Goal: Transaction & Acquisition: Purchase product/service

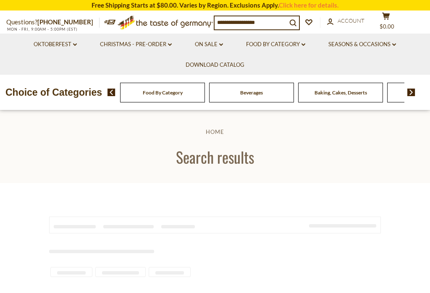
type input "**********"
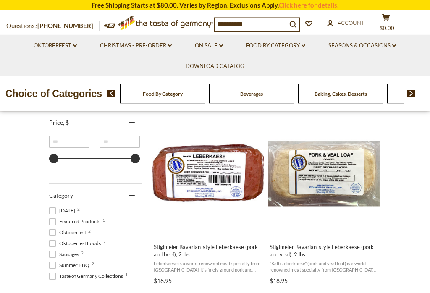
scroll to position [157, 0]
click at [179, 251] on span "Stiglmeier Bavarian-style Leberkaese (pork and beef), 2 lbs." at bounding box center [208, 250] width 109 height 15
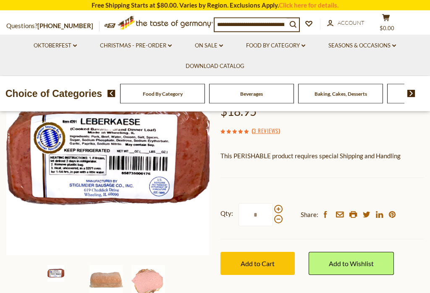
scroll to position [102, 0]
click at [100, 284] on img at bounding box center [106, 282] width 34 height 34
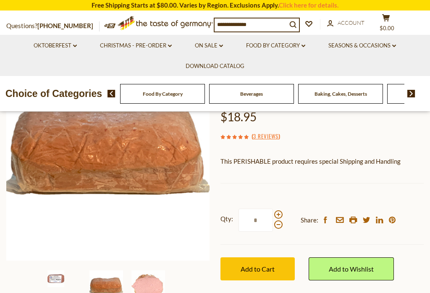
scroll to position [103, 0]
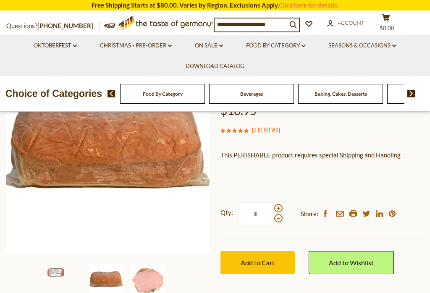
click at [143, 287] on img at bounding box center [148, 281] width 34 height 34
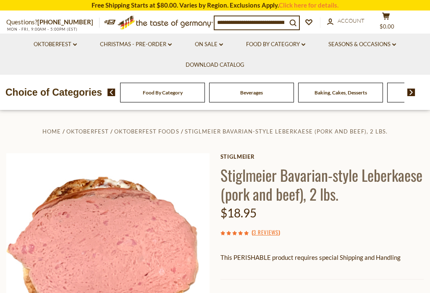
scroll to position [0, 0]
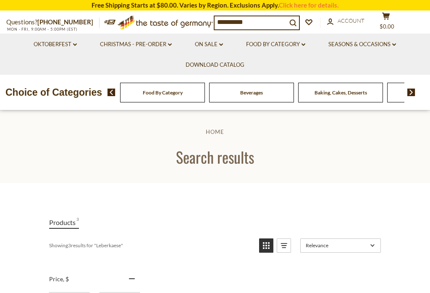
click at [153, 46] on link "Christmas - PRE-ORDER dropdown_arrow" at bounding box center [136, 44] width 72 height 9
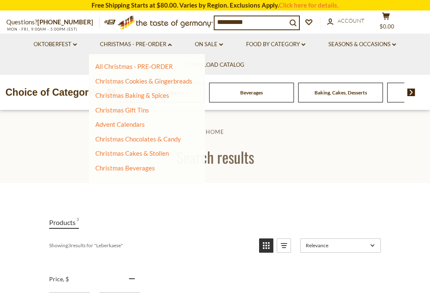
click at [100, 109] on link "Christmas Gift Tins" at bounding box center [122, 110] width 54 height 8
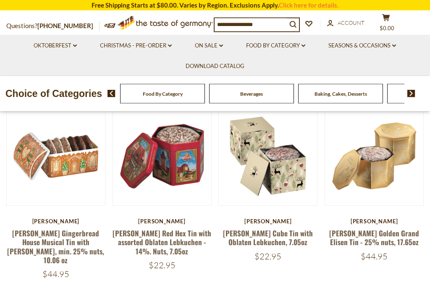
scroll to position [153, 0]
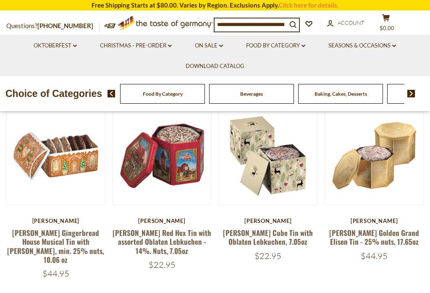
click at [251, 233] on link "[PERSON_NAME] Cube Tin with Oblaten Lebkuchen, 7.05oz" at bounding box center [268, 237] width 90 height 19
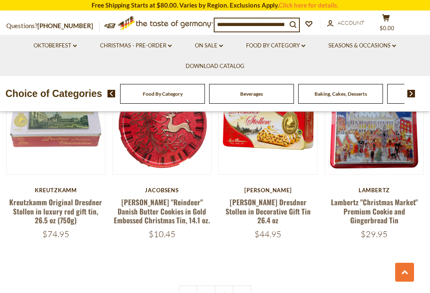
scroll to position [1761, 0]
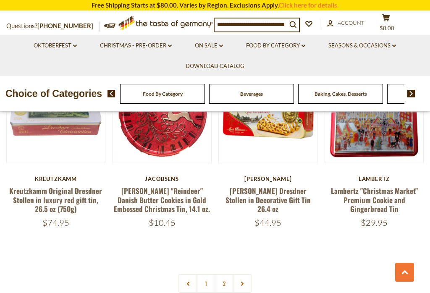
click at [238, 274] on link at bounding box center [242, 283] width 19 height 19
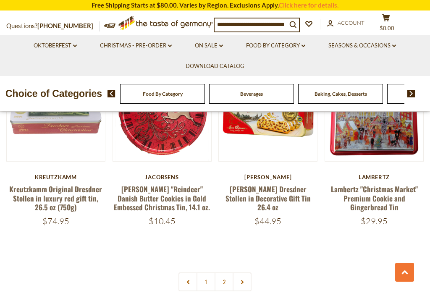
scroll to position [1764, 0]
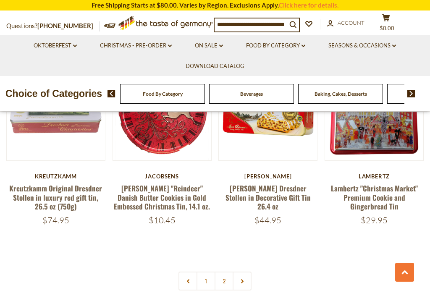
click at [224, 272] on link "2" at bounding box center [224, 281] width 19 height 19
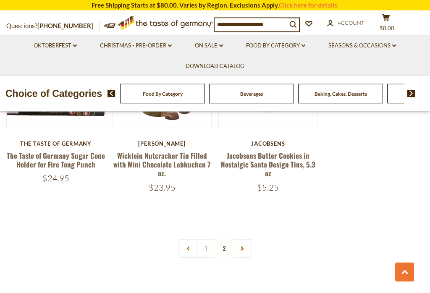
scroll to position [421, 0]
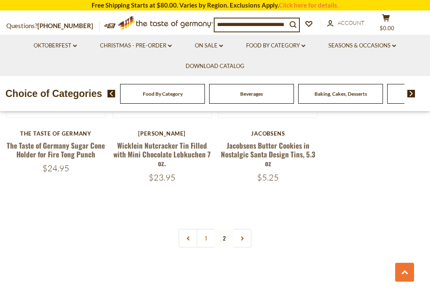
click at [202, 236] on link "1" at bounding box center [205, 238] width 19 height 19
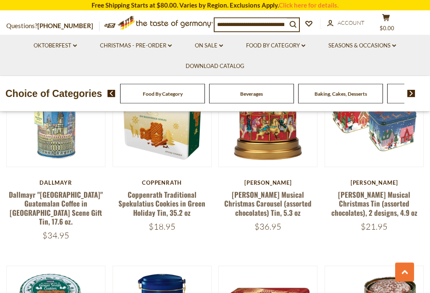
scroll to position [579, 0]
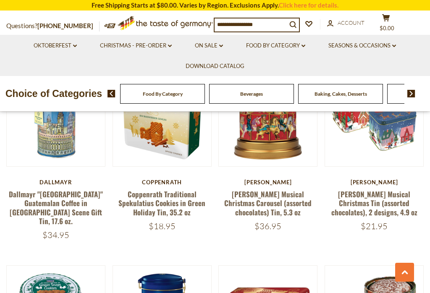
click at [240, 195] on link "Windel Musical Christmas Carousel (assorted chocolates) Tin, 5.3 oz" at bounding box center [267, 203] width 87 height 29
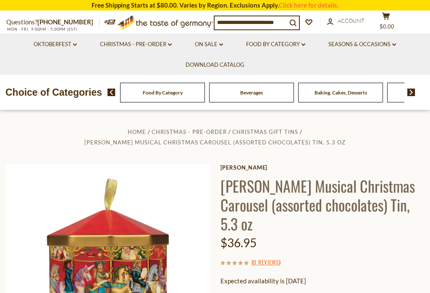
click at [149, 45] on link "Christmas - PRE-ORDER dropdown_arrow" at bounding box center [136, 44] width 72 height 9
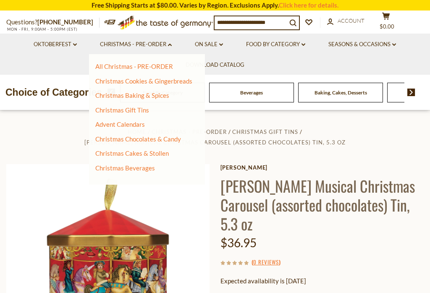
click at [109, 139] on link "Christmas Chocolates & Candy" at bounding box center [138, 139] width 86 height 8
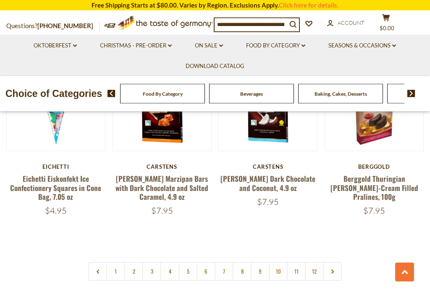
scroll to position [1791, 0]
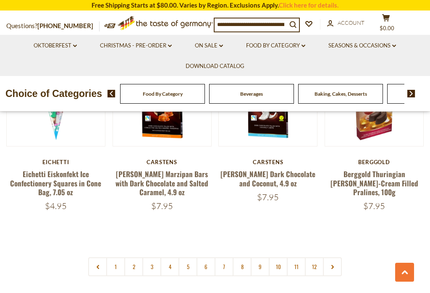
click at [131, 257] on link "2" at bounding box center [133, 266] width 19 height 19
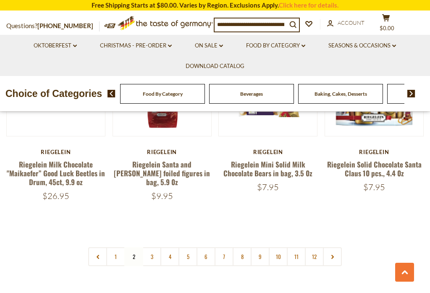
scroll to position [1806, 0]
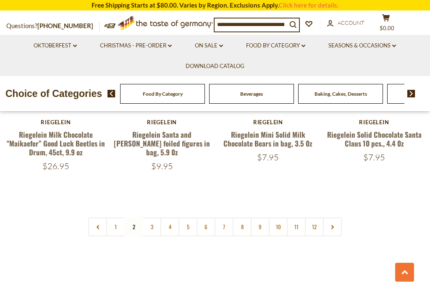
click at [149, 217] on link "3" at bounding box center [151, 226] width 19 height 19
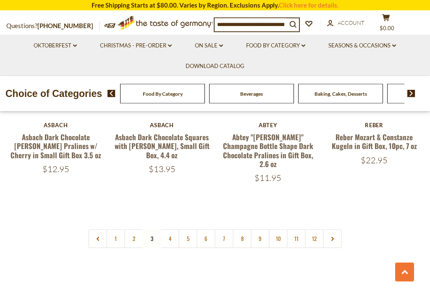
scroll to position [1830, 0]
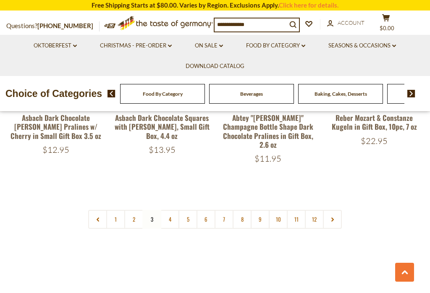
click at [164, 210] on link "4" at bounding box center [169, 219] width 19 height 19
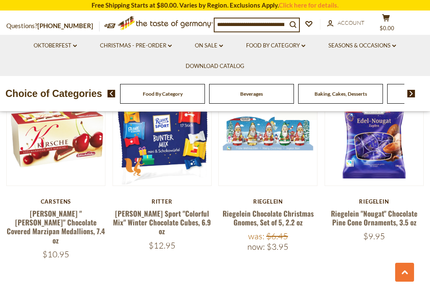
scroll to position [1759, 0]
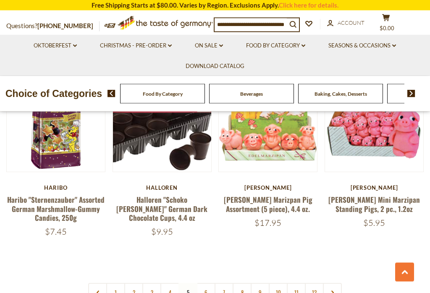
scroll to position [1732, 0]
click at [206, 283] on link "6" at bounding box center [205, 292] width 19 height 19
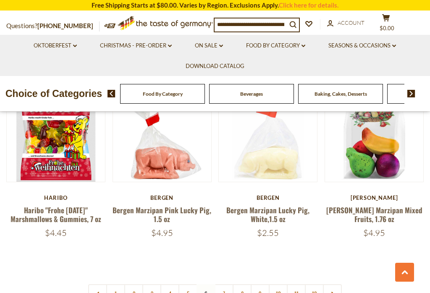
scroll to position [1796, 0]
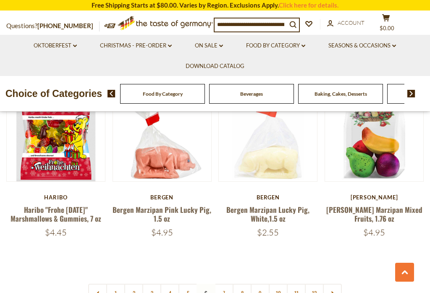
click at [222, 284] on link "7" at bounding box center [224, 293] width 19 height 19
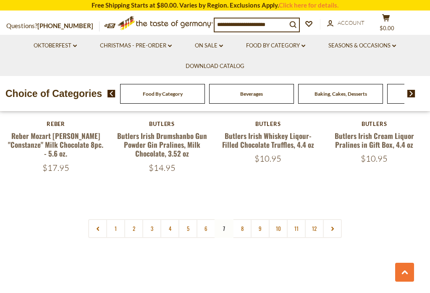
scroll to position [1832, 0]
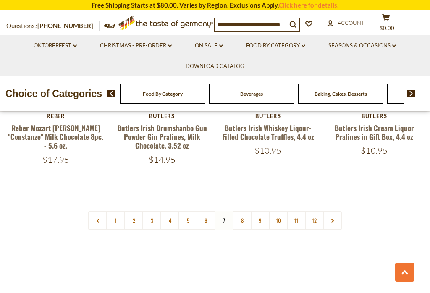
click at [237, 213] on link "8" at bounding box center [242, 220] width 19 height 19
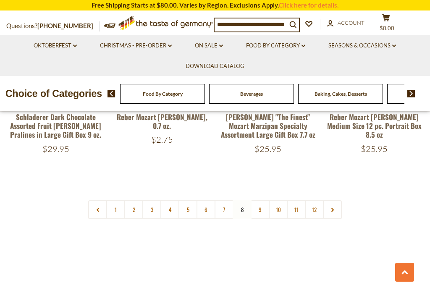
scroll to position [1867, 0]
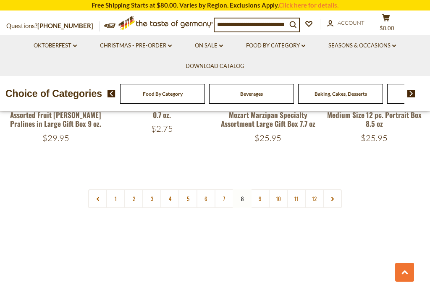
click at [263, 192] on link "9" at bounding box center [260, 198] width 19 height 19
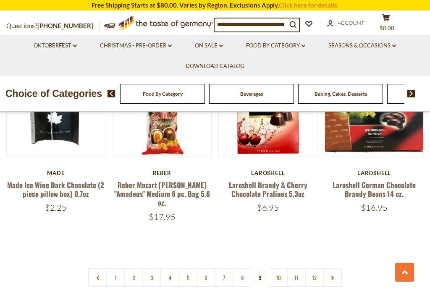
scroll to position [1779, 0]
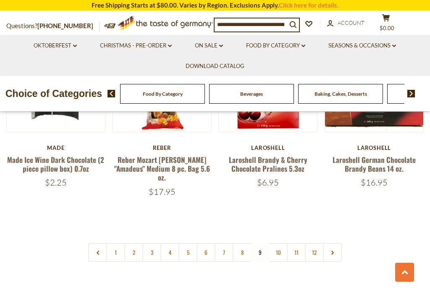
click at [279, 243] on link "10" at bounding box center [278, 252] width 19 height 19
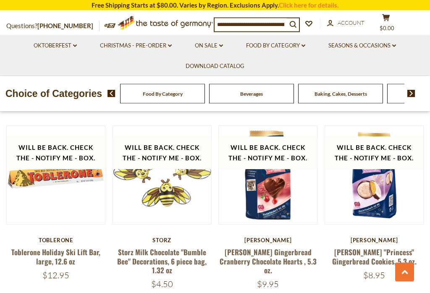
scroll to position [1322, 0]
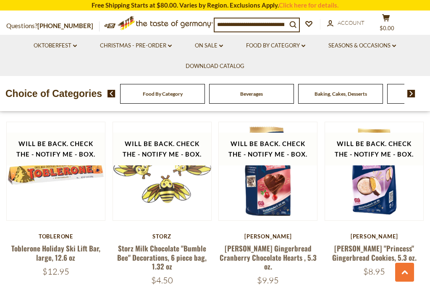
click at [53, 54] on button "Quick View" at bounding box center [55, 44] width 57 height 19
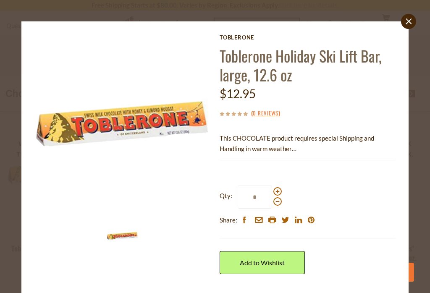
click at [38, 130] on img at bounding box center [122, 122] width 176 height 176
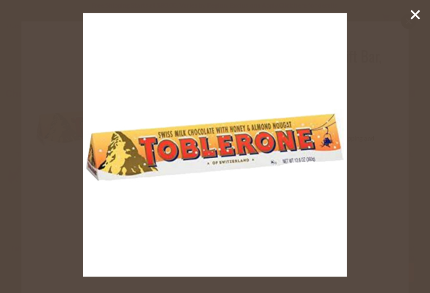
click at [409, 12] on icon at bounding box center [415, 14] width 13 height 13
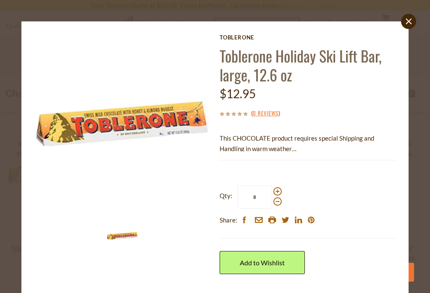
click at [410, 21] on icon "close" at bounding box center [408, 21] width 6 height 6
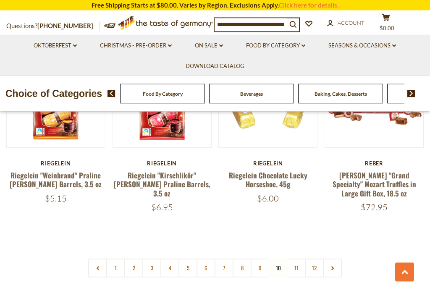
scroll to position [1772, 0]
click at [293, 260] on link "11" at bounding box center [296, 268] width 19 height 19
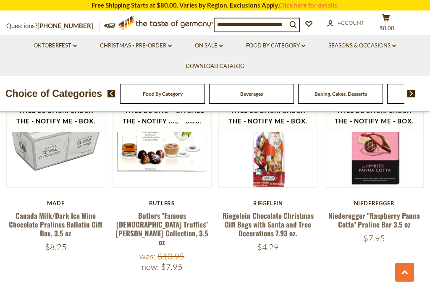
scroll to position [1166, 0]
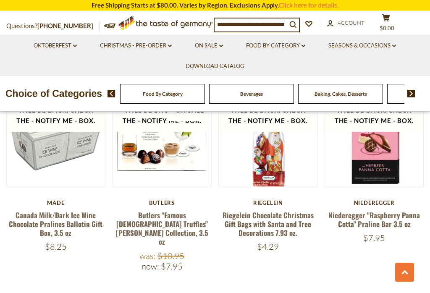
click at [58, 210] on link "Canada Milk/Dark Ice Wine Chocolate Pralines Ballotin Gift Box, 3.5 oz" at bounding box center [56, 224] width 94 height 29
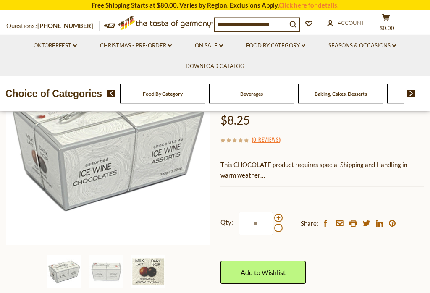
scroll to position [126, 0]
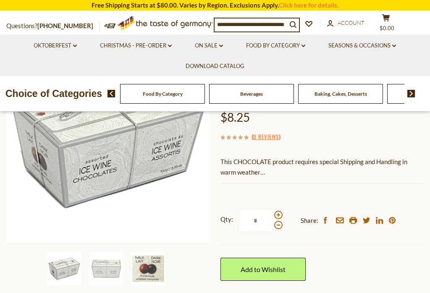
click at [106, 272] on img at bounding box center [106, 269] width 34 height 34
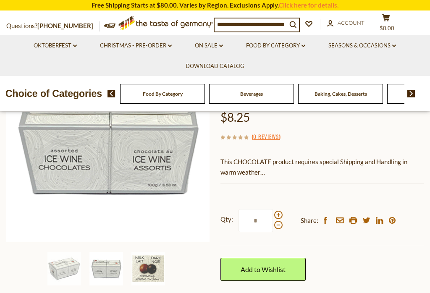
click at [141, 274] on img at bounding box center [148, 269] width 34 height 34
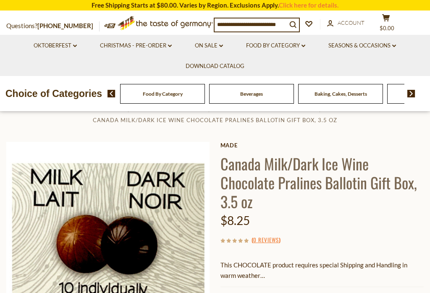
scroll to position [0, 0]
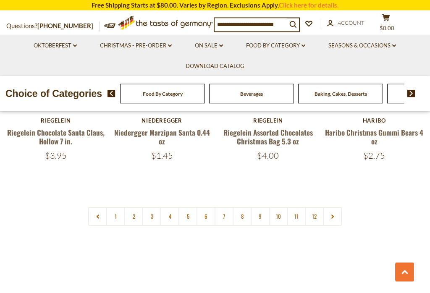
scroll to position [1838, 0]
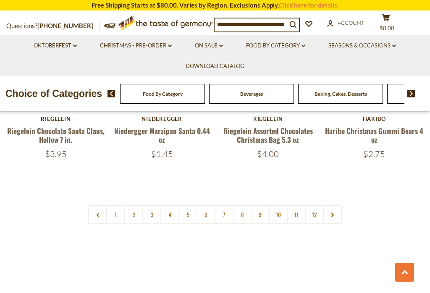
click at [152, 47] on link "Christmas - PRE-ORDER dropdown_arrow" at bounding box center [136, 45] width 72 height 9
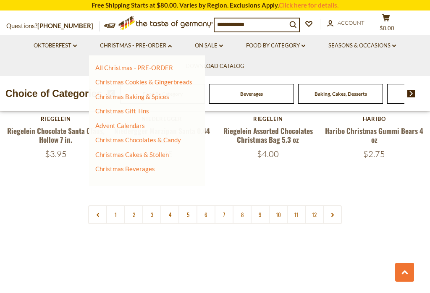
click at [114, 166] on link "Christmas Beverages" at bounding box center [125, 169] width 60 height 8
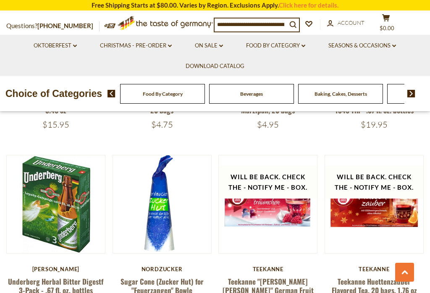
scroll to position [1300, 0]
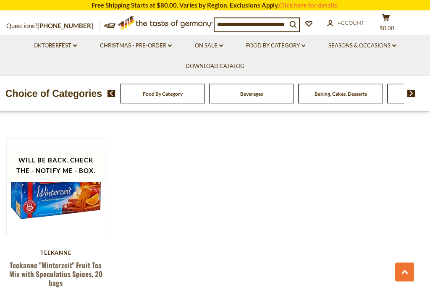
click at [149, 47] on link "Christmas - PRE-ORDER dropdown_arrow" at bounding box center [136, 45] width 72 height 9
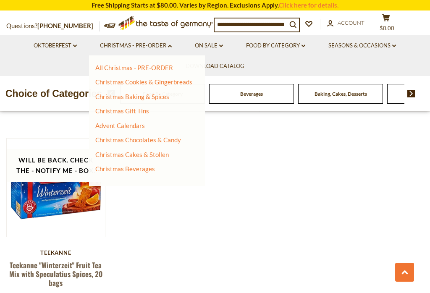
click at [58, 45] on link "Oktoberfest dropdown_arrow" at bounding box center [55, 45] width 43 height 9
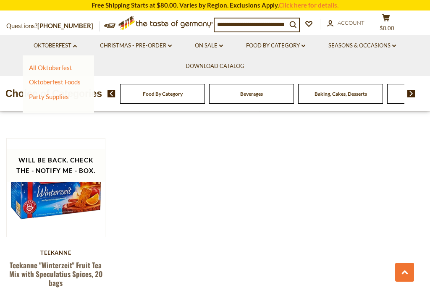
click at [36, 64] on link "All Oktoberfest" at bounding box center [50, 68] width 43 height 8
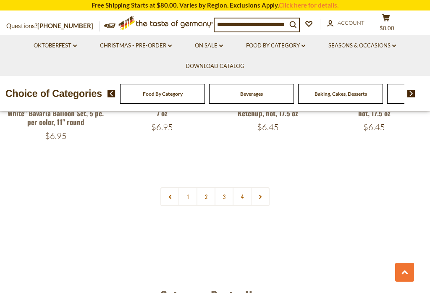
scroll to position [1864, 0]
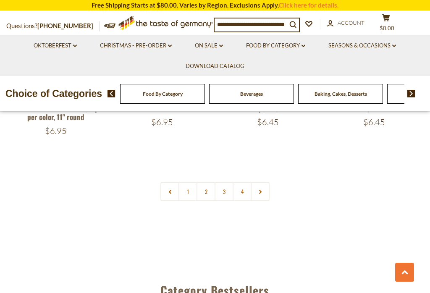
click at [184, 192] on link "1" at bounding box center [187, 191] width 19 height 19
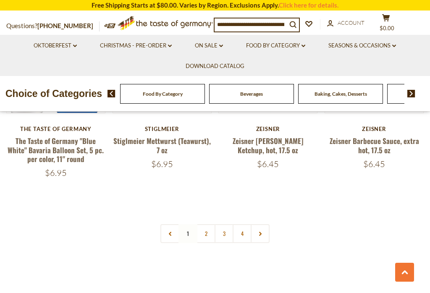
click at [202, 233] on link "2" at bounding box center [205, 233] width 19 height 19
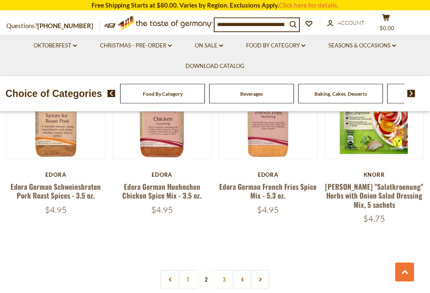
scroll to position [1817, 0]
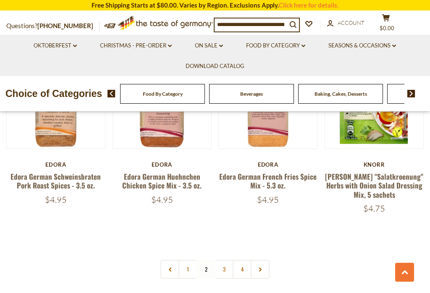
click at [221, 260] on link "3" at bounding box center [224, 269] width 19 height 19
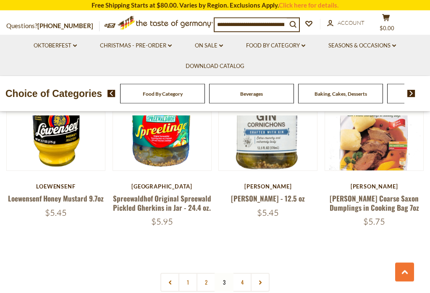
scroll to position [1727, 0]
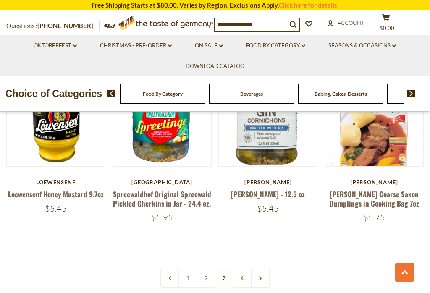
click at [241, 269] on link "4" at bounding box center [242, 278] width 19 height 19
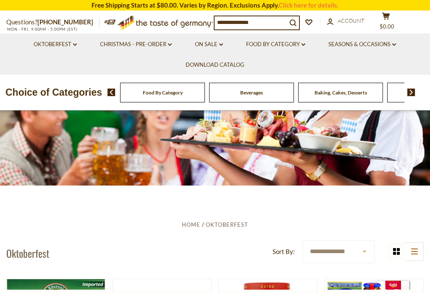
scroll to position [25, 0]
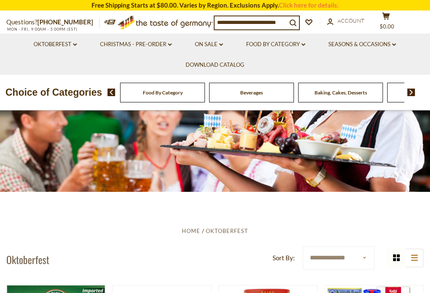
click at [69, 46] on link "Oktoberfest dropdown_arrow" at bounding box center [55, 44] width 43 height 9
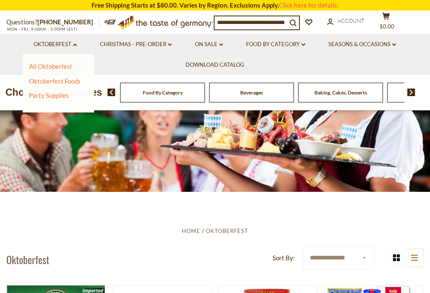
click at [208, 47] on link "On Sale dropdown_arrow" at bounding box center [209, 44] width 28 height 9
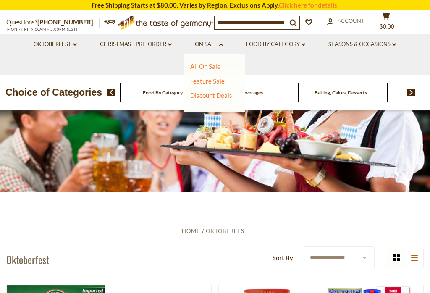
click at [202, 69] on link "All On Sale" at bounding box center [205, 67] width 30 height 8
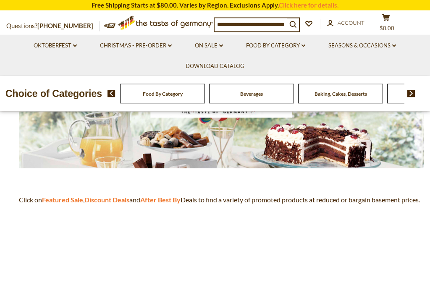
scroll to position [134, 0]
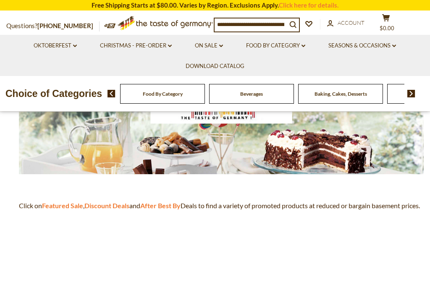
click at [60, 207] on strong "Featured Sale" at bounding box center [62, 206] width 41 height 8
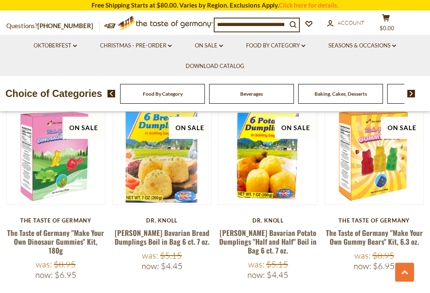
scroll to position [329, 0]
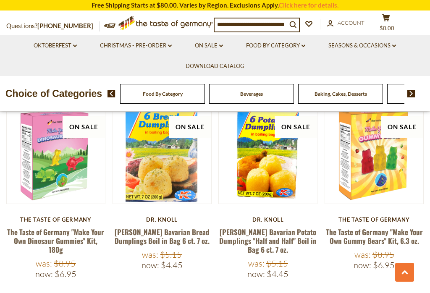
click at [42, 236] on link "The Taste of Germany "Make Your Own Dinosaur Gummies" Kit, 180g" at bounding box center [55, 241] width 97 height 29
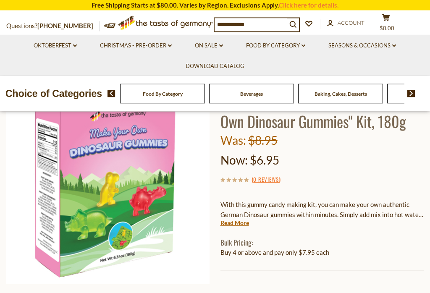
scroll to position [73, 0]
click at [231, 225] on link "Read More" at bounding box center [234, 223] width 29 height 8
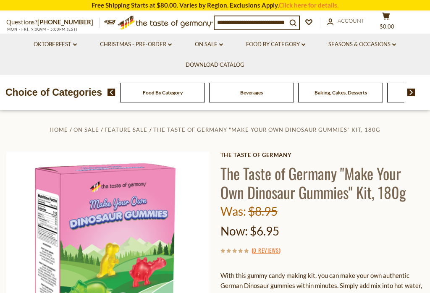
scroll to position [0, 0]
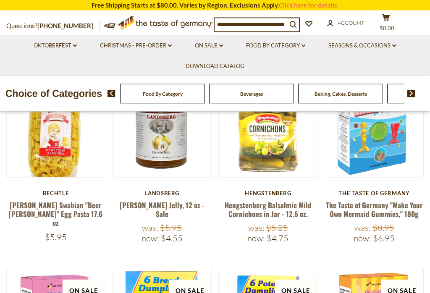
scroll to position [164, 0]
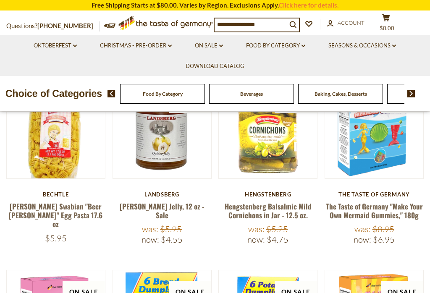
click at [348, 203] on link "The Taste of Germany "Make Your Own Mermaid Gummies," 180g" at bounding box center [374, 210] width 97 height 19
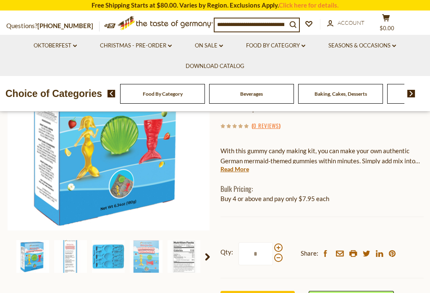
scroll to position [118, 0]
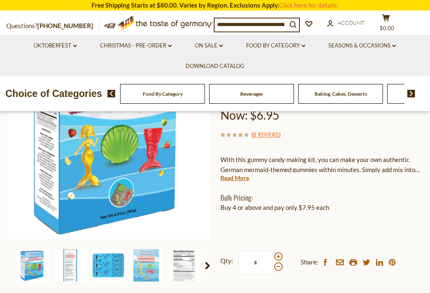
click at [101, 267] on img at bounding box center [108, 265] width 33 height 33
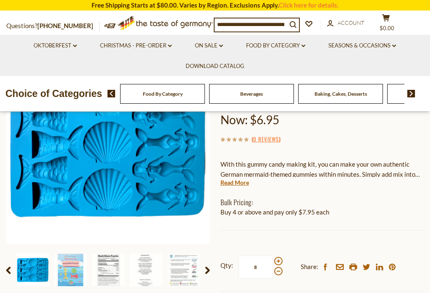
scroll to position [113, 0]
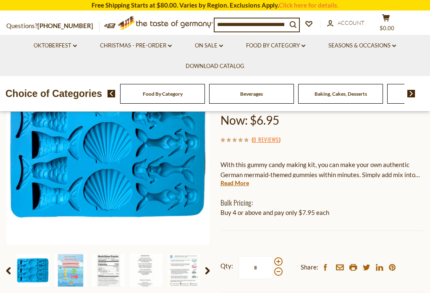
click at [103, 279] on img at bounding box center [108, 270] width 33 height 33
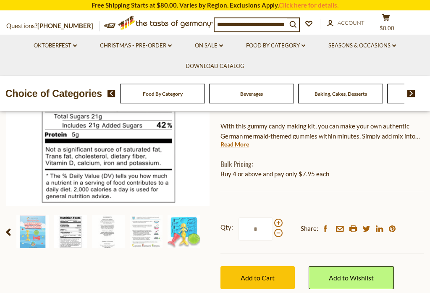
scroll to position [152, 0]
click at [108, 241] on img at bounding box center [108, 231] width 33 height 33
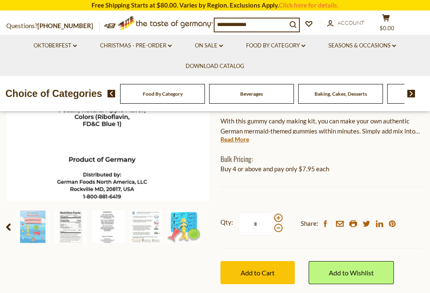
scroll to position [160, 0]
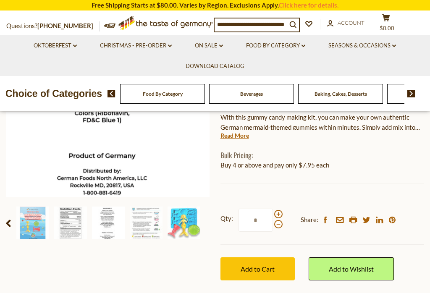
click at [105, 235] on img at bounding box center [108, 223] width 33 height 33
click at [139, 236] on img at bounding box center [146, 223] width 33 height 33
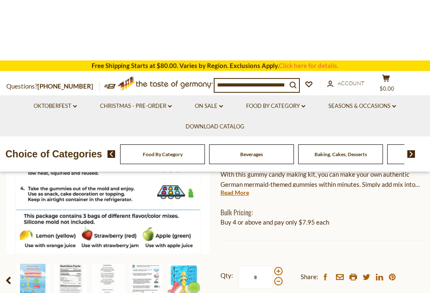
scroll to position [0, 0]
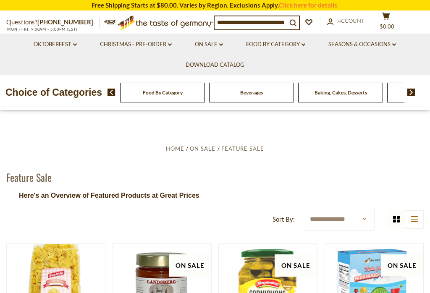
click at [359, 45] on link "Seasons & Occasions dropdown_arrow" at bounding box center [362, 44] width 68 height 9
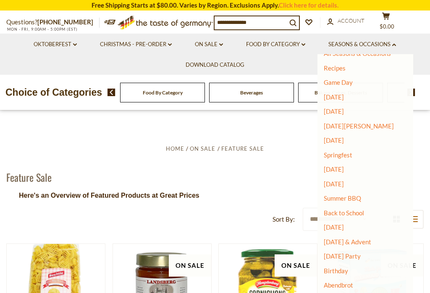
scroll to position [13, 0]
click at [335, 282] on link "Abendbrot" at bounding box center [338, 286] width 29 height 8
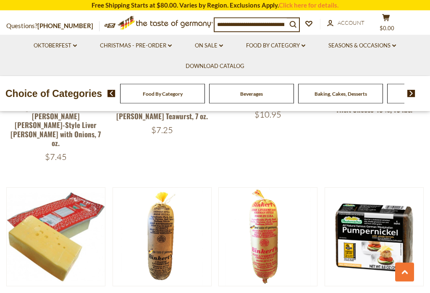
scroll to position [1124, 0]
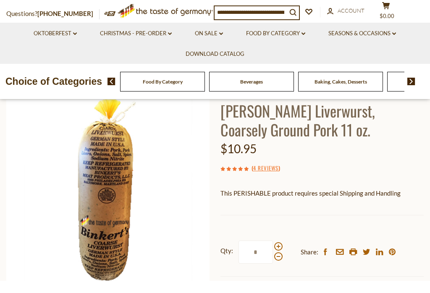
scroll to position [65, 0]
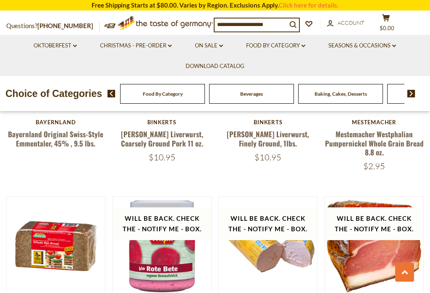
scroll to position [1324, 0]
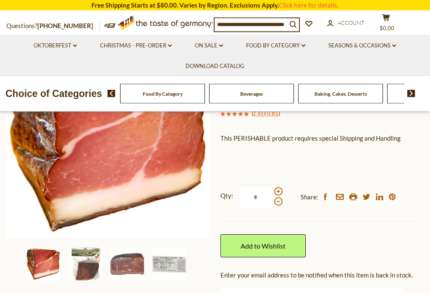
scroll to position [120, 0]
click at [80, 276] on img at bounding box center [85, 264] width 34 height 34
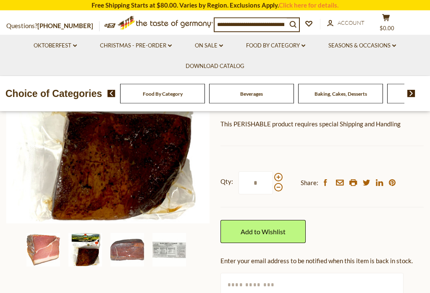
scroll to position [136, 0]
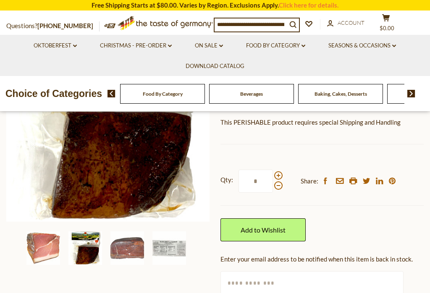
click at [123, 251] on img at bounding box center [127, 248] width 34 height 34
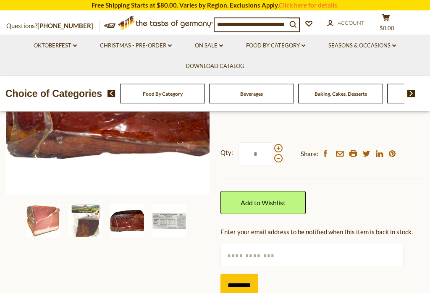
scroll to position [162, 0]
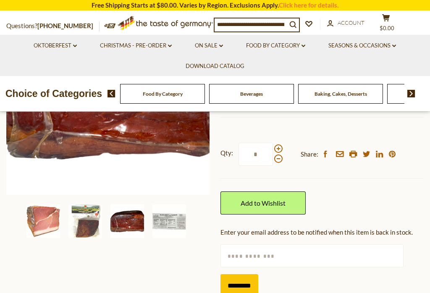
click at [162, 223] on img at bounding box center [169, 221] width 34 height 34
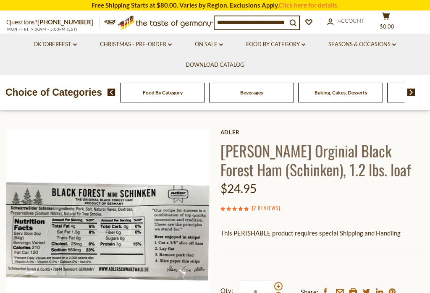
scroll to position [0, 0]
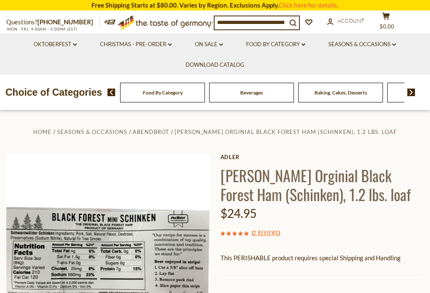
click at [350, 46] on link "Seasons & Occasions dropdown_arrow" at bounding box center [362, 44] width 68 height 9
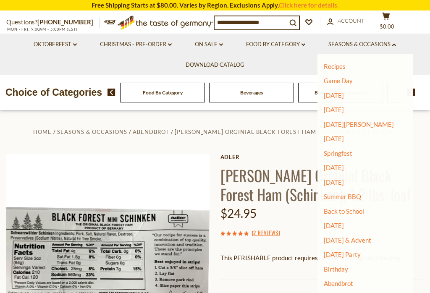
scroll to position [13, 0]
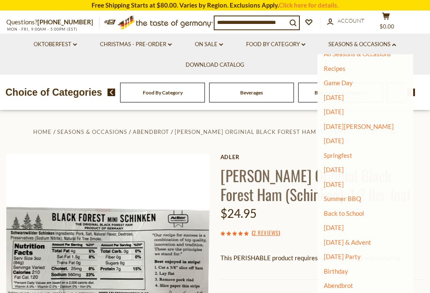
click at [334, 239] on link "[DATE] & Advent" at bounding box center [347, 242] width 47 height 8
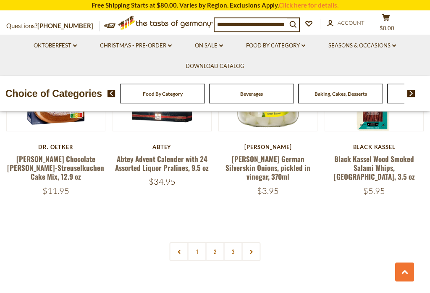
scroll to position [1780, 0]
click at [212, 242] on link "2" at bounding box center [215, 251] width 19 height 19
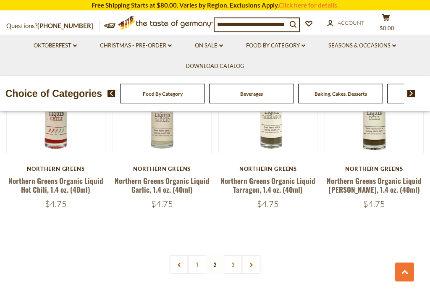
scroll to position [1779, 0]
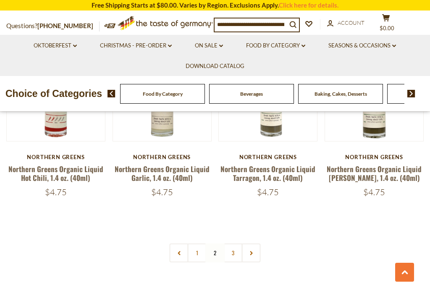
click at [233, 243] on link "3" at bounding box center [233, 252] width 19 height 19
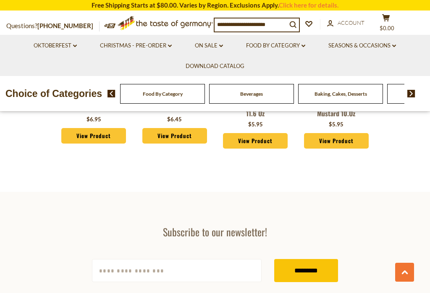
scroll to position [1212, 0]
click at [314, 91] on span "Baking, Cakes, Desserts" at bounding box center [340, 94] width 52 height 6
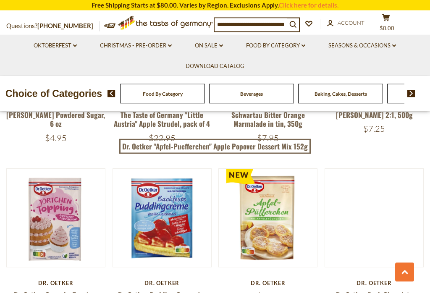
scroll to position [1446, 0]
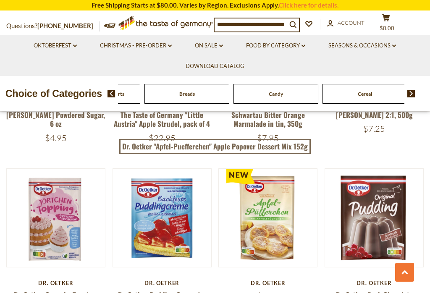
click at [124, 93] on span "Baking, Cakes, Desserts" at bounding box center [98, 94] width 52 height 6
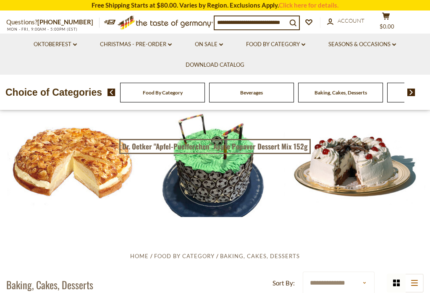
click at [314, 90] on span "Baking, Cakes, Desserts" at bounding box center [340, 92] width 52 height 6
click at [281, 47] on link "Food By Category dropdown_arrow" at bounding box center [275, 44] width 59 height 9
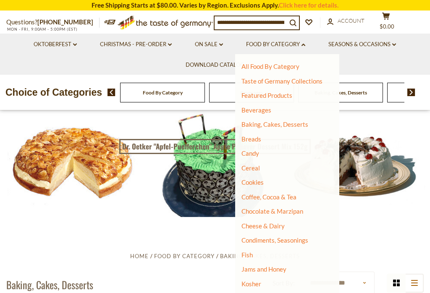
click at [251, 111] on link "Beverages" at bounding box center [256, 110] width 30 height 8
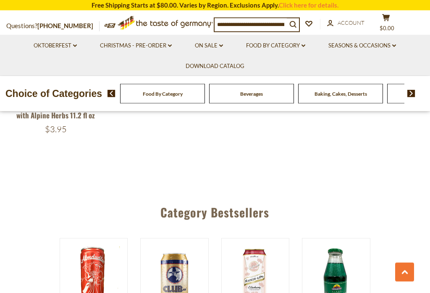
scroll to position [1616, 0]
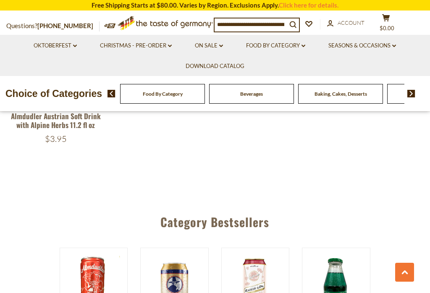
click at [296, 41] on link "Food By Category dropdown_arrow" at bounding box center [275, 45] width 59 height 9
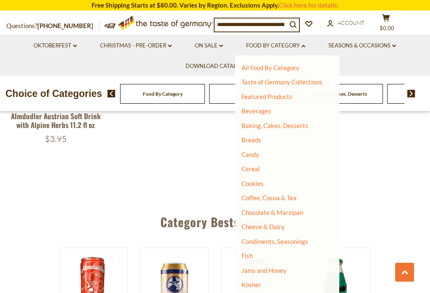
click at [257, 197] on link "Coffee, Cocoa & Tea" at bounding box center [268, 198] width 55 height 8
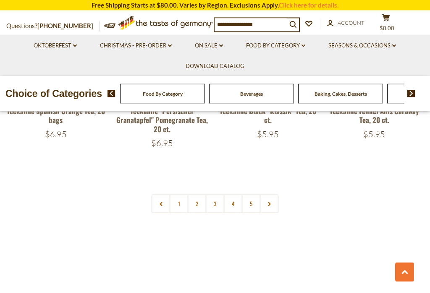
scroll to position [1789, 0]
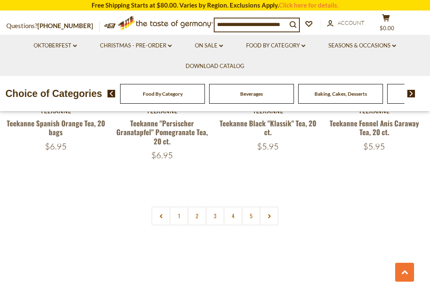
click at [199, 210] on link "2" at bounding box center [197, 216] width 19 height 19
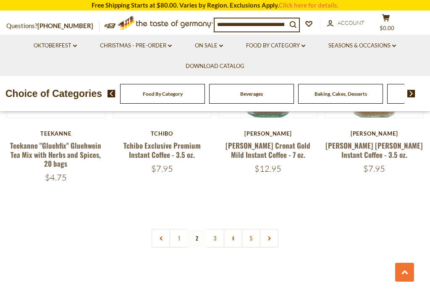
scroll to position [1789, 0]
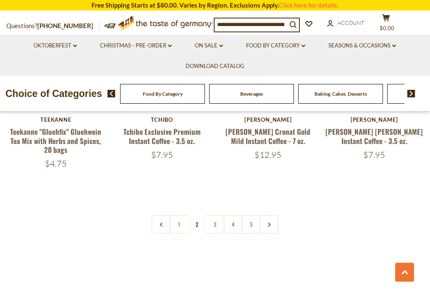
click at [217, 218] on link "3" at bounding box center [215, 224] width 19 height 19
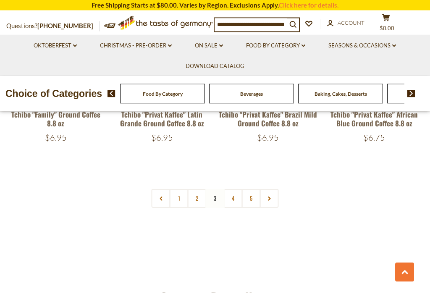
scroll to position [1766, 0]
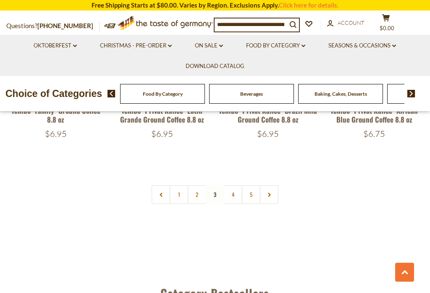
click at [233, 199] on link "4" at bounding box center [233, 194] width 19 height 19
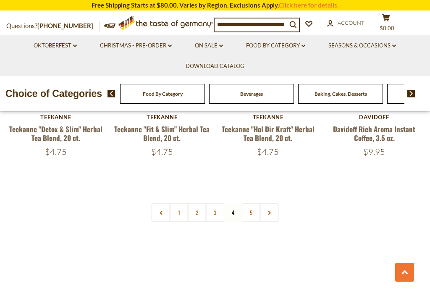
scroll to position [1788, 0]
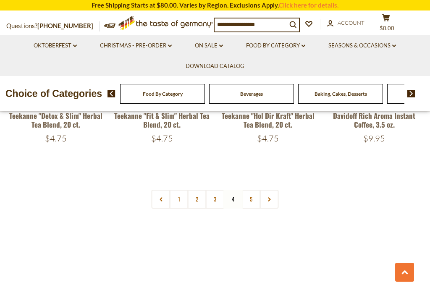
click at [247, 190] on link "5" at bounding box center [251, 199] width 19 height 19
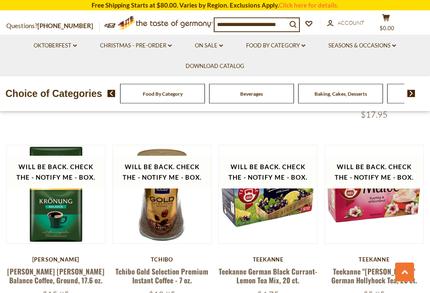
scroll to position [351, 0]
